Goal: Task Accomplishment & Management: Complete application form

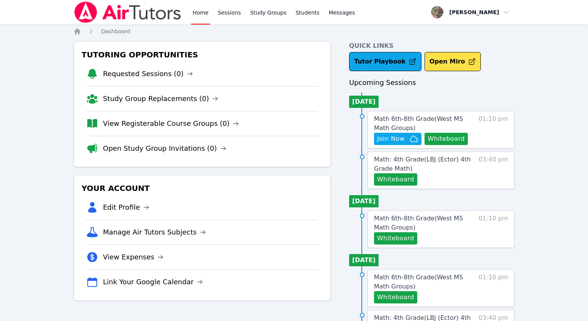
scroll to position [4, 0]
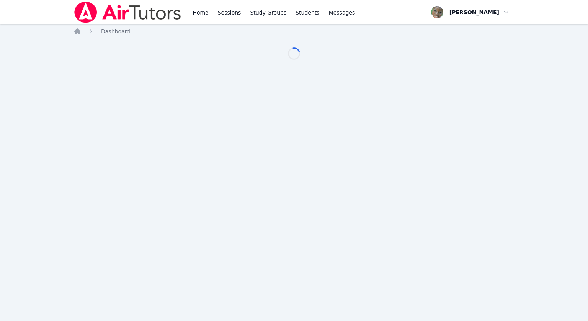
scroll to position [4, 0]
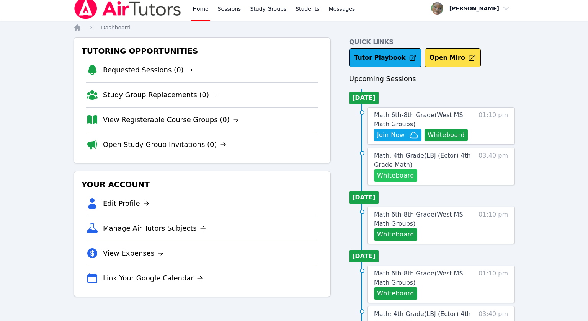
click at [389, 176] on button "Whiteboard" at bounding box center [395, 176] width 43 height 12
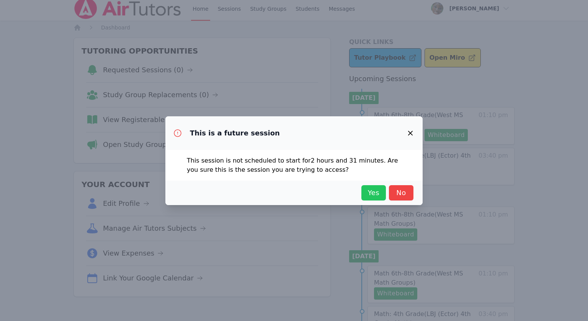
click at [372, 193] on span "Yes" at bounding box center [373, 193] width 17 height 11
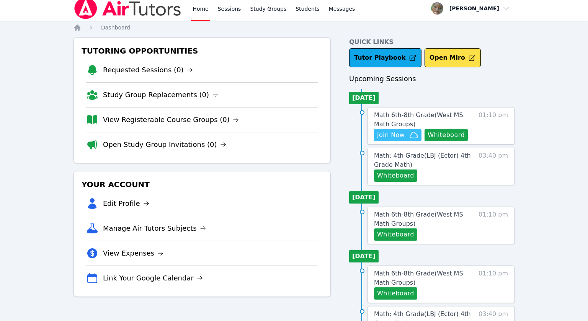
click at [382, 136] on span "Join Now" at bounding box center [391, 134] width 28 height 9
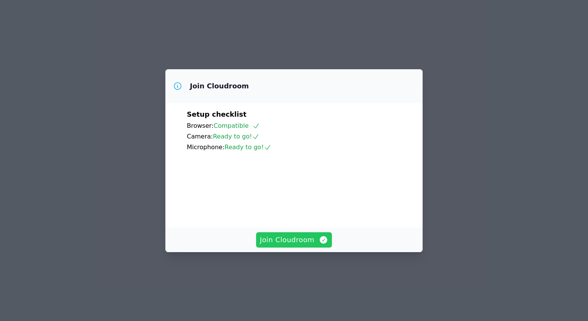
click at [277, 245] on span "Join Cloudroom" at bounding box center [294, 240] width 69 height 11
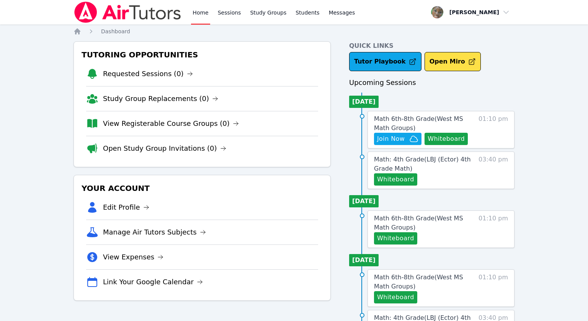
scroll to position [4, 0]
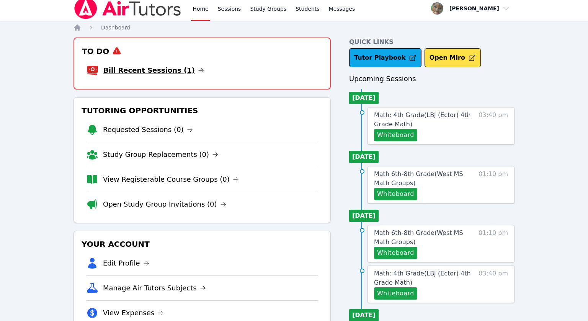
click at [169, 67] on link "Bill Recent Sessions (1)" at bounding box center [153, 70] width 101 height 11
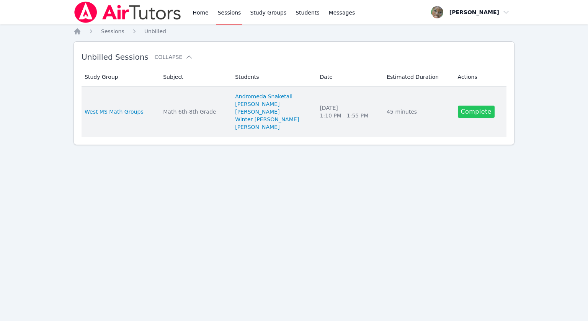
click at [476, 111] on link "Complete" at bounding box center [476, 112] width 37 height 12
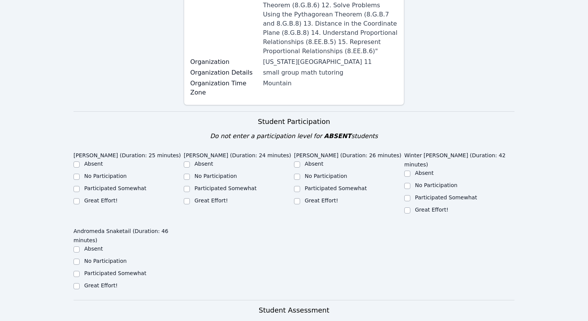
scroll to position [268, 0]
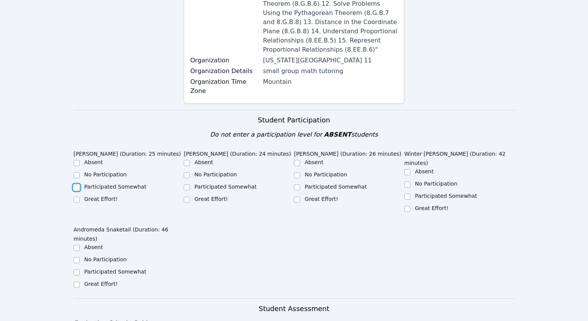
click at [75, 184] on input "Participated Somewhat" at bounding box center [76, 187] width 6 height 6
checkbox input "true"
click at [77, 282] on input "Great Effort!" at bounding box center [76, 285] width 6 height 6
checkbox input "true"
click at [410, 204] on div "Great Effort!" at bounding box center [459, 208] width 110 height 9
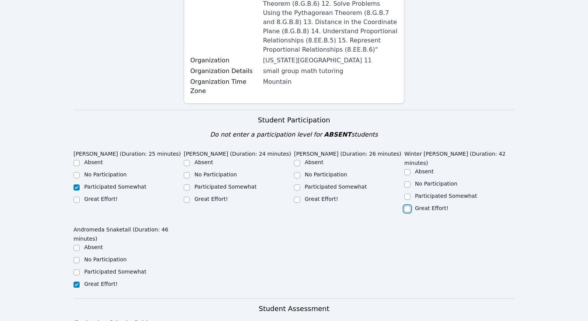
click at [404, 206] on input "Great Effort!" at bounding box center [407, 209] width 6 height 6
checkbox input "true"
click at [297, 197] on input "Great Effort!" at bounding box center [297, 200] width 6 height 6
checkbox input "true"
click at [187, 184] on input "Participated Somewhat" at bounding box center [187, 187] width 6 height 6
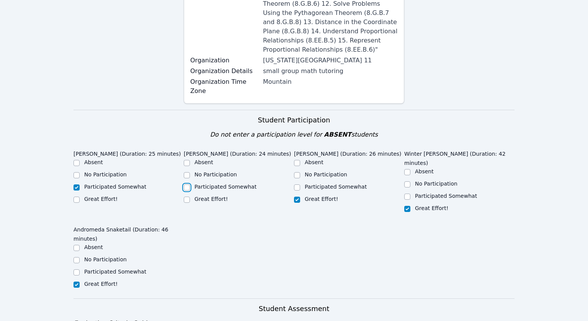
checkbox input "true"
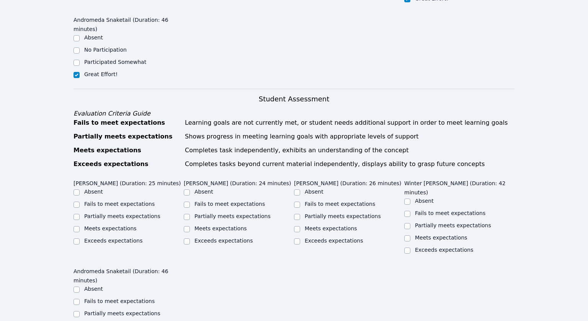
scroll to position [488, 0]
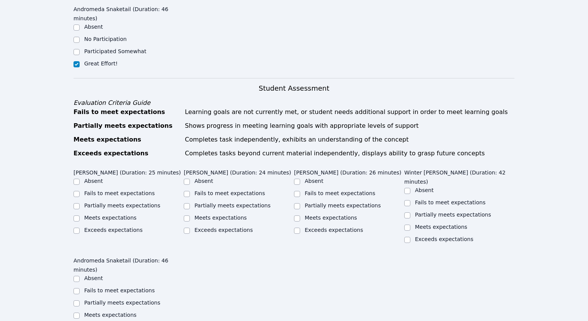
click at [75, 202] on div at bounding box center [76, 206] width 6 height 9
click at [76, 203] on input "Partially meets expectations" at bounding box center [76, 206] width 6 height 6
checkbox input "true"
click at [186, 203] on input "Partially meets expectations" at bounding box center [187, 206] width 6 height 6
checkbox input "true"
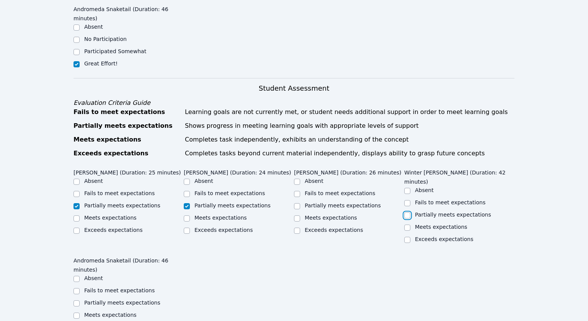
click at [408, 212] on input "Partially meets expectations" at bounding box center [407, 215] width 6 height 6
checkbox input "true"
click at [296, 215] on input "Meets expectations" at bounding box center [297, 218] width 6 height 6
checkbox input "true"
click at [78, 300] on input "Partially meets expectations" at bounding box center [76, 303] width 6 height 6
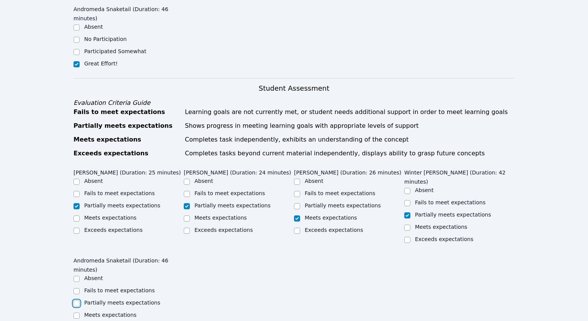
checkbox input "true"
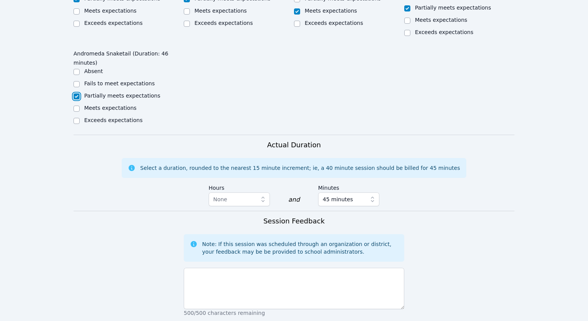
scroll to position [702, 0]
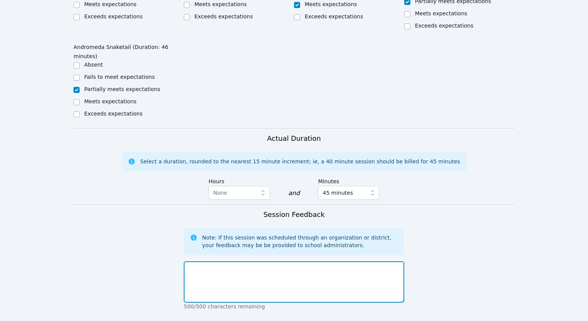
click at [235, 261] on textarea at bounding box center [294, 281] width 220 height 41
type textarea "A"
type textarea "E"
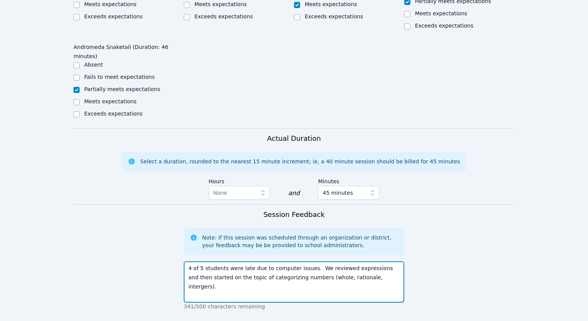
click at [349, 261] on textarea "4 of 5 students were late due to computer issues. We reviewed expressions and t…" at bounding box center [294, 281] width 220 height 41
click at [366, 261] on textarea "4 of 5 students were late due to computer issues. We reviewed expressions and t…" at bounding box center [294, 281] width 220 height 41
type textarea "4 of 5 students were late due to computer issues. We reviewed expressions and t…"
click at [288, 261] on textarea "4 of 5 students were late due to computer issues. We reviewed expressions and t…" at bounding box center [294, 281] width 220 height 41
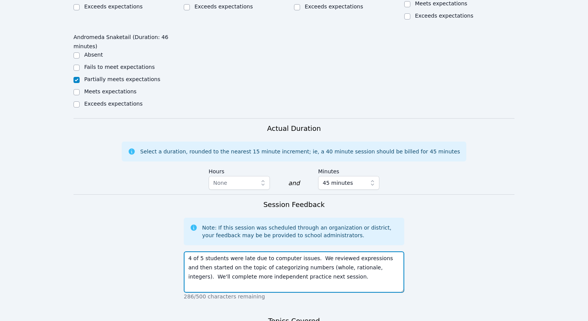
scroll to position [713, 0]
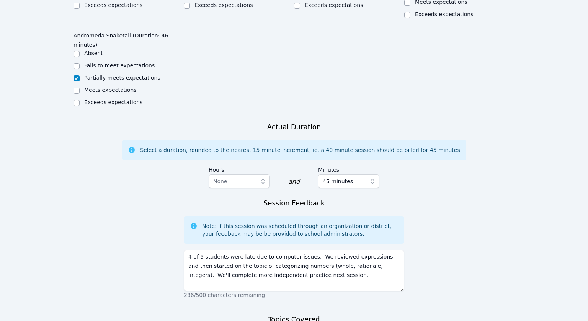
type textarea "W"
drag, startPoint x: 242, startPoint y: 266, endPoint x: 142, endPoint y: 261, distance: 100.0
click at [142, 261] on form "Student Participation Do not enter a participation level for ABSENT students [P…" at bounding box center [293, 43] width 441 height 759
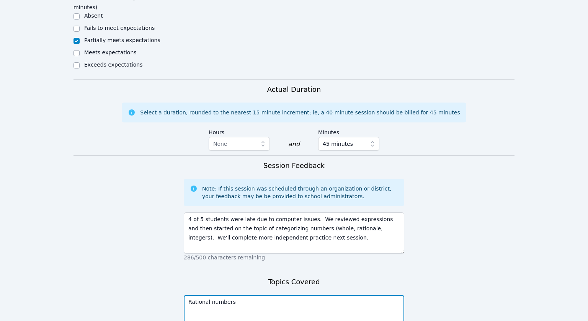
scroll to position [763, 0]
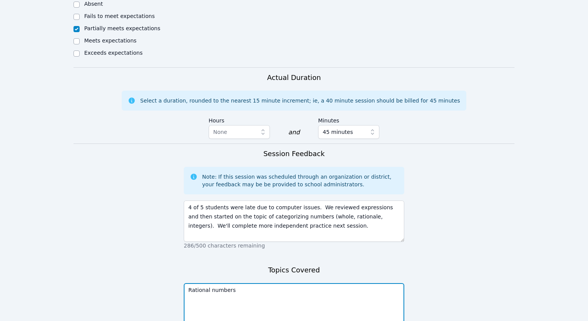
type textarea "Rational numbers"
